Goal: Find specific page/section: Find specific page/section

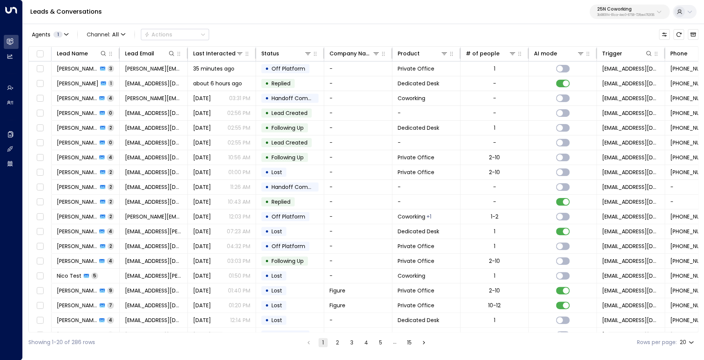
click at [628, 15] on p "3b9800f4-81ca-4ec0-8758-72fbe4763f36" at bounding box center [626, 15] width 57 height 3
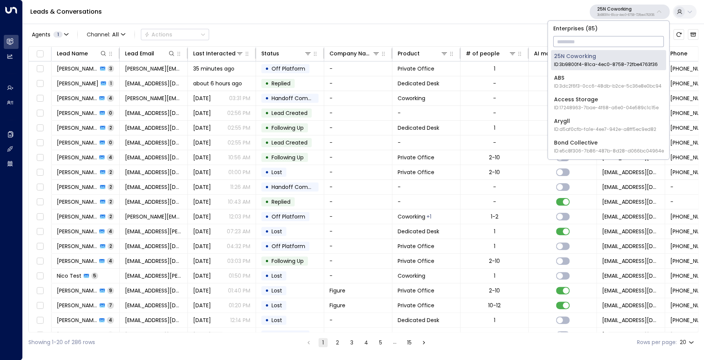
click at [606, 37] on input "text" at bounding box center [609, 41] width 111 height 14
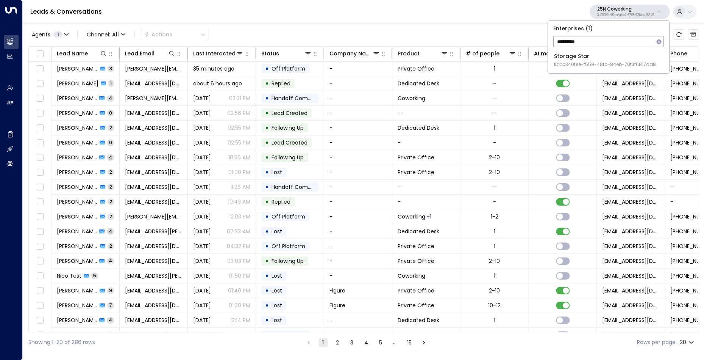
type input "*********"
click at [605, 55] on div "Storage Star ID: bc340fee-f559-48fc-84eb-70f3f6817ad8" at bounding box center [605, 60] width 102 height 16
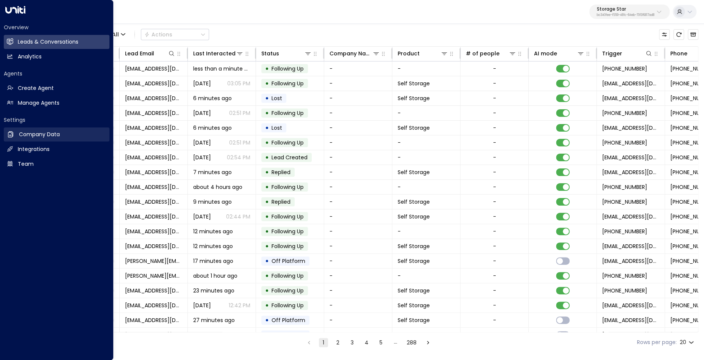
click at [44, 139] on link "Company Data Company Data" at bounding box center [57, 134] width 106 height 14
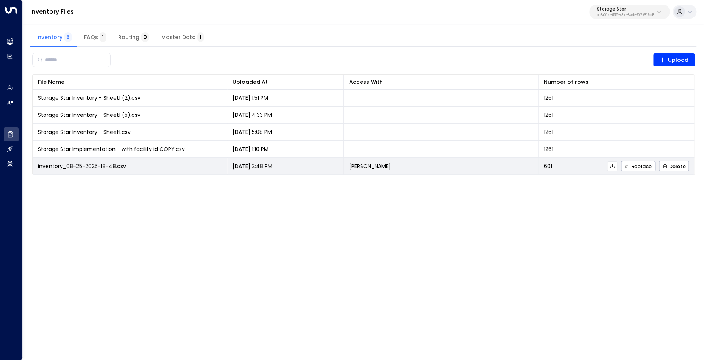
click at [613, 165] on icon at bounding box center [612, 165] width 5 height 5
